Goal: Information Seeking & Learning: Learn about a topic

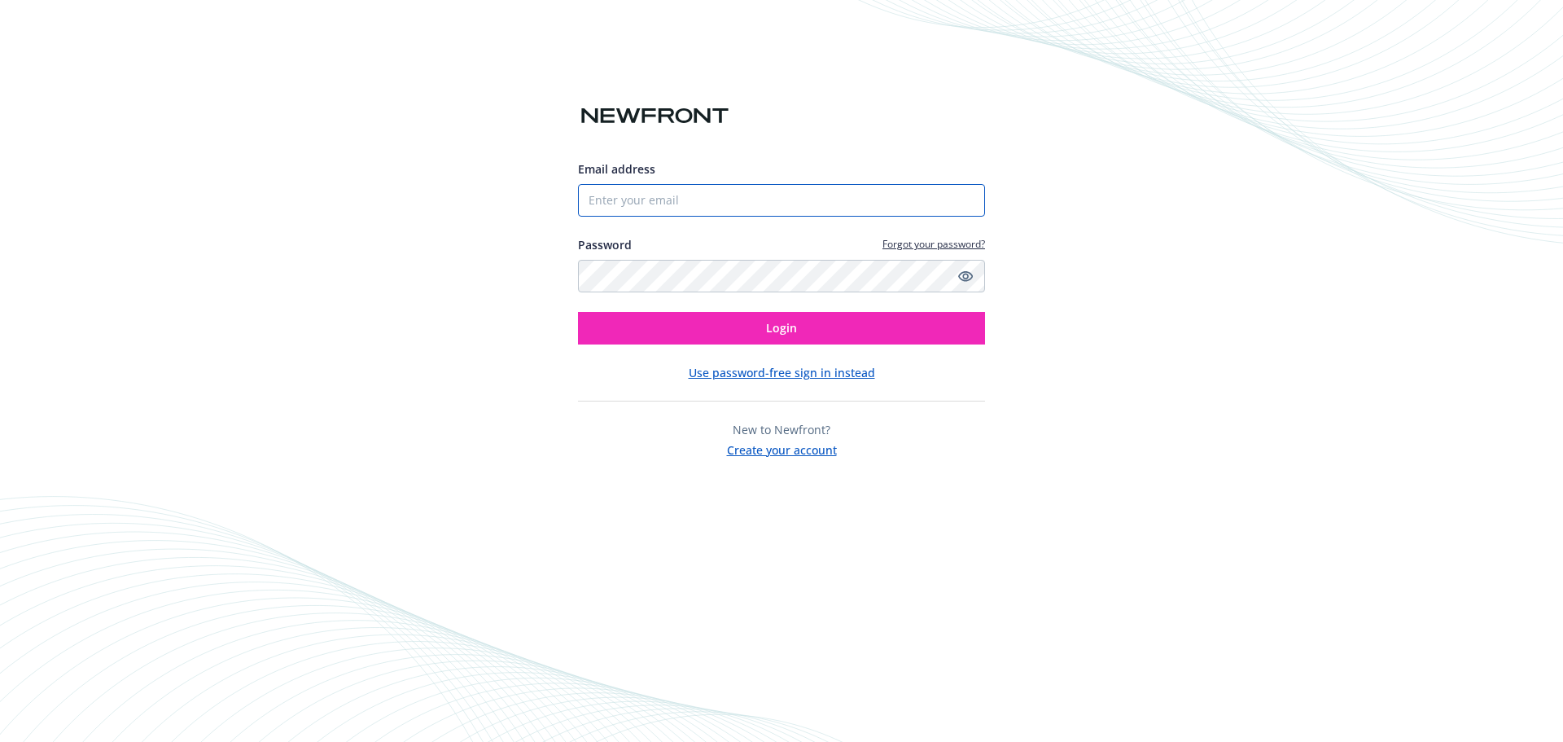
click at [663, 200] on input "Email address" at bounding box center [781, 200] width 407 height 33
type input "[PERSON_NAME][EMAIL_ADDRESS][PERSON_NAME][DOMAIN_NAME]"
click at [964, 276] on icon "Show password" at bounding box center [965, 276] width 15 height 11
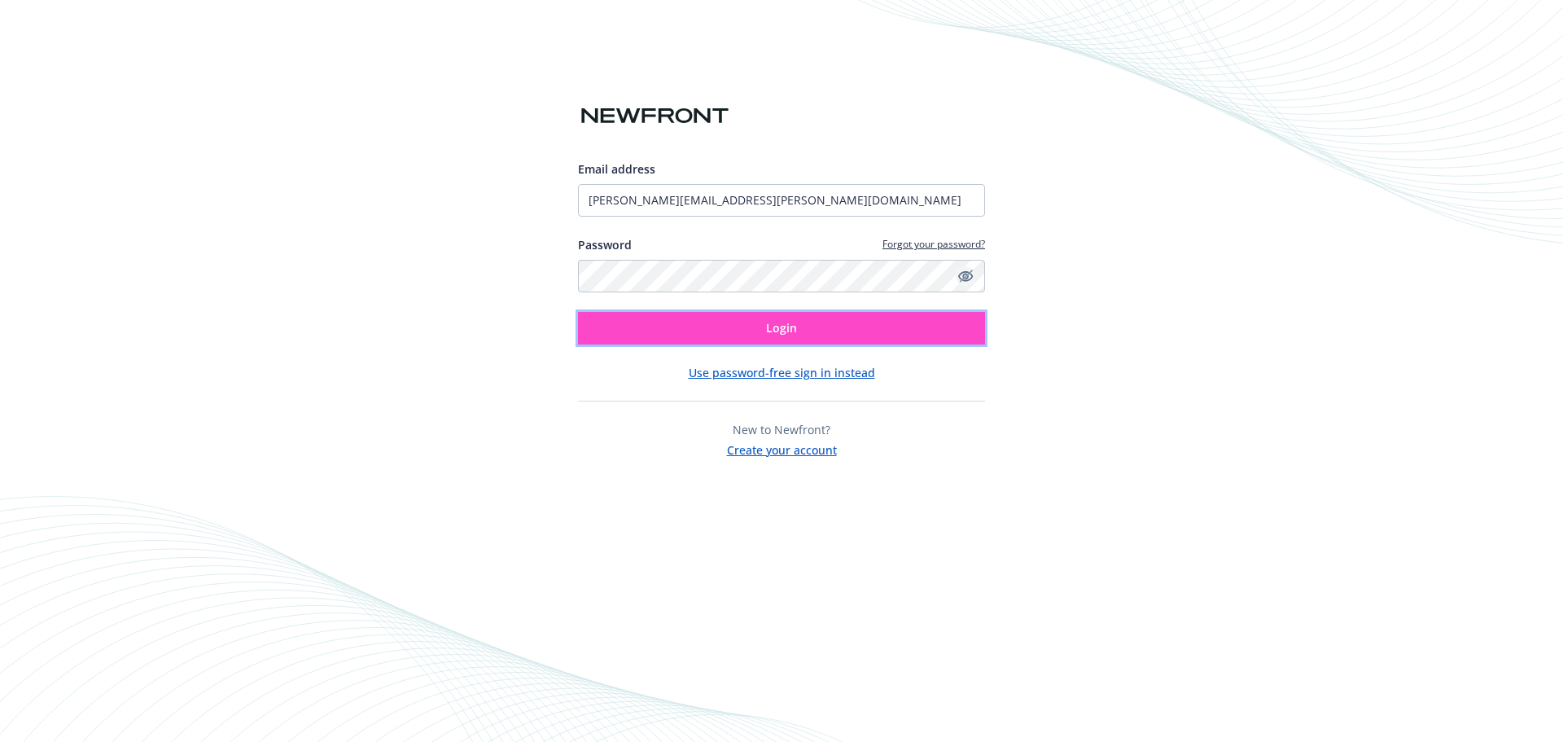
click at [838, 315] on button "Login" at bounding box center [781, 328] width 407 height 33
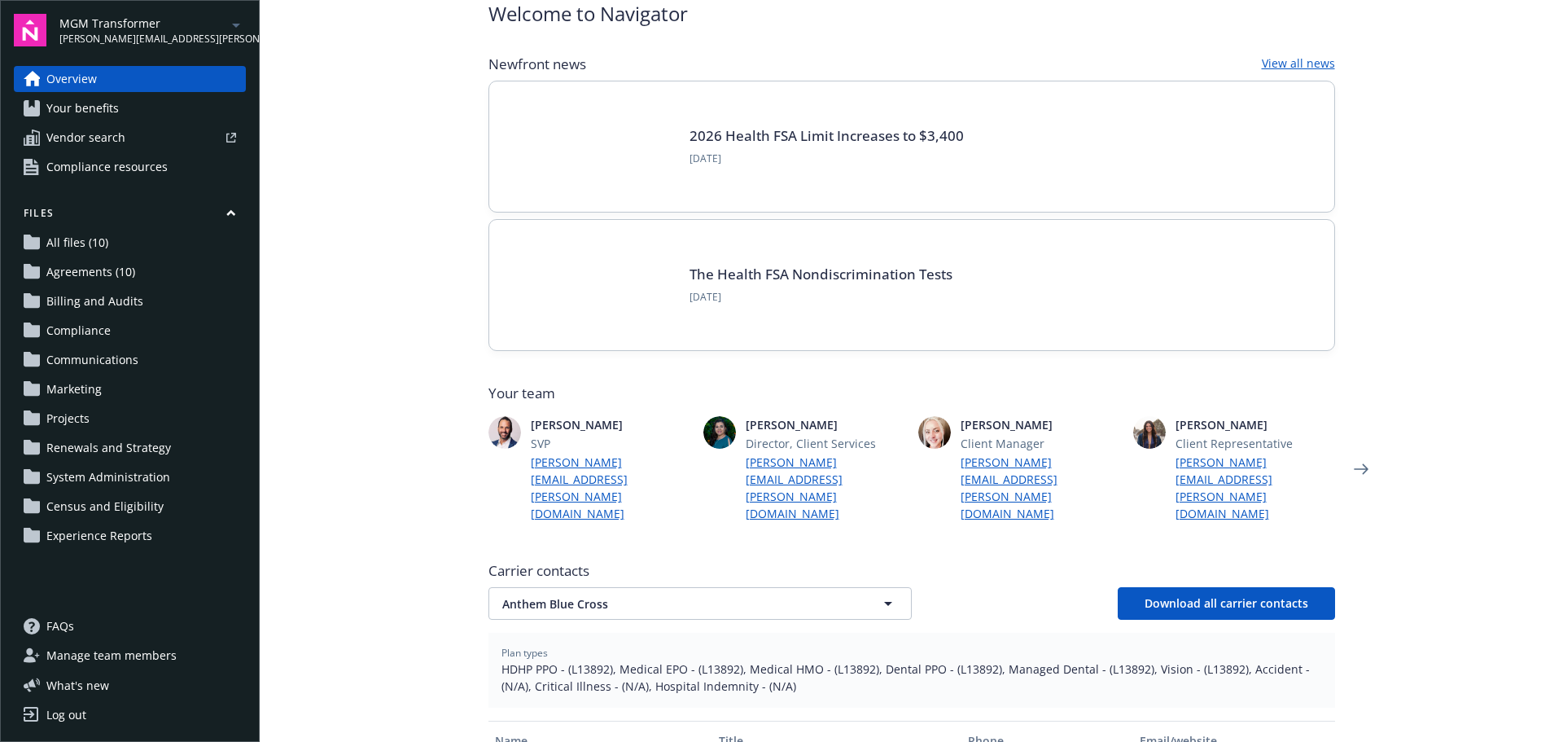
scroll to position [163, 0]
